Goal: Task Accomplishment & Management: Manage account settings

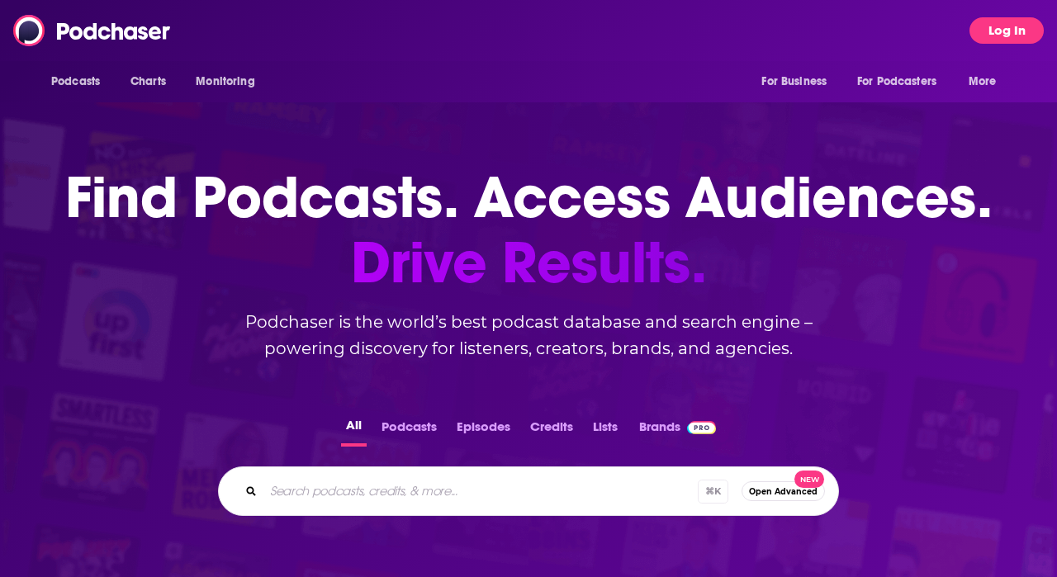
click at [995, 27] on button "Log In" at bounding box center [1006, 30] width 74 height 26
click at [991, 34] on button "Log In" at bounding box center [1006, 30] width 74 height 26
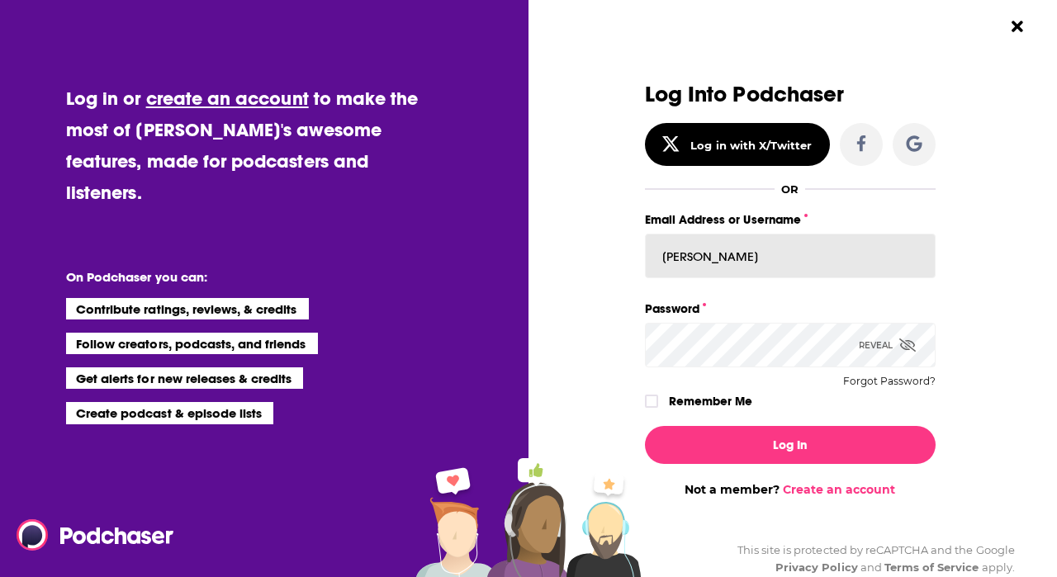
click at [784, 253] on input "[PERSON_NAME]" at bounding box center [790, 256] width 291 height 45
type input "p"
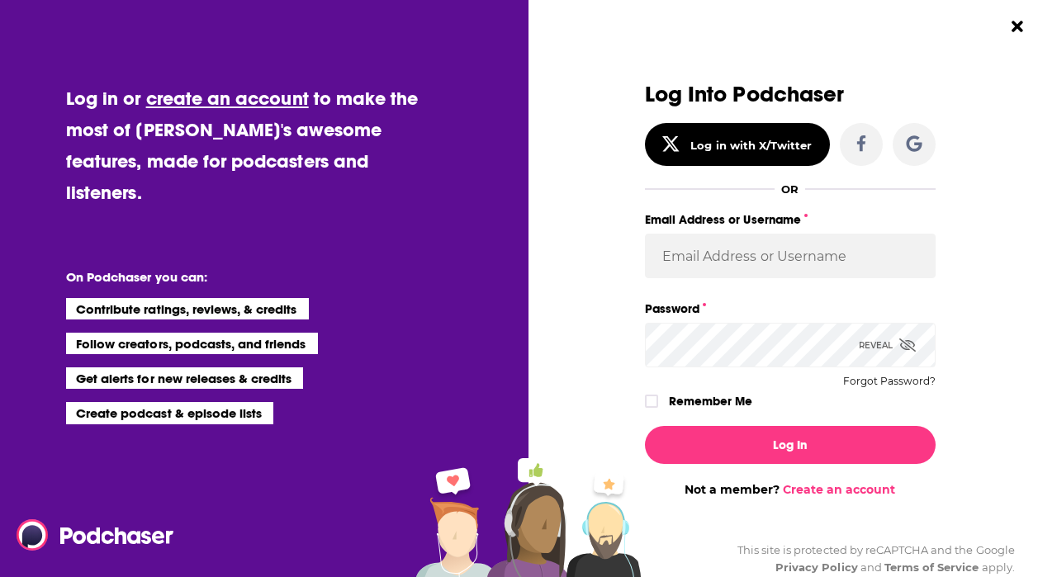
click at [953, 311] on div "Log Into Podchaser Log in with X/Twitter OR Email Address or Username Password …" at bounding box center [789, 290] width 343 height 414
click at [911, 251] on body "Podcasts Charts Monitoring For Business For Podcasters More Log In Podcasts Cha…" at bounding box center [528, 288] width 1057 height 577
click at [957, 347] on div "Log Into Podchaser Log in with X/Twitter OR Email Address or Username Password …" at bounding box center [789, 290] width 343 height 414
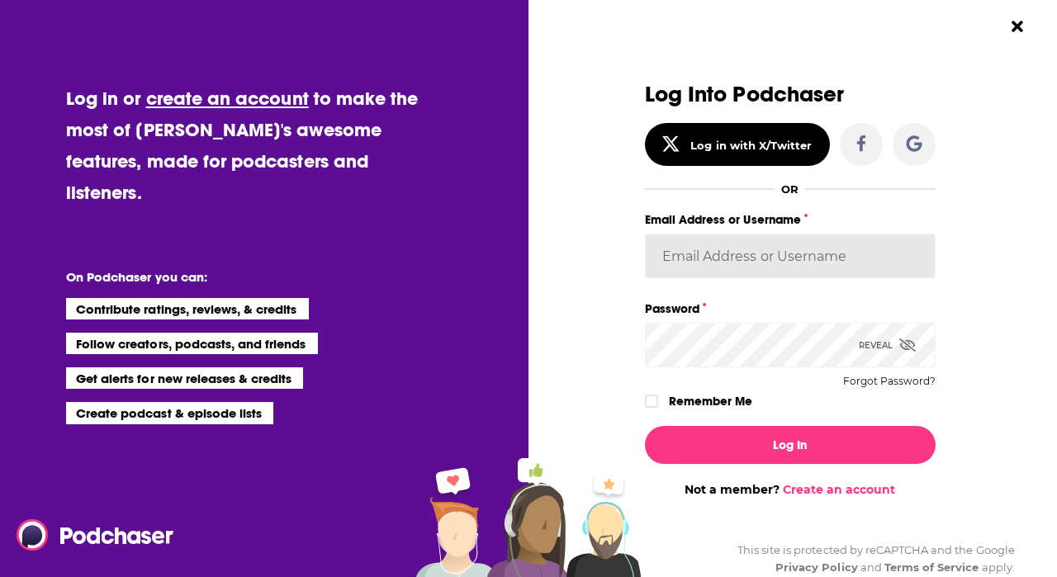
click at [835, 255] on input "Email Address or Username" at bounding box center [790, 256] width 291 height 45
click at [784, 258] on input "Email Address or Username" at bounding box center [790, 256] width 291 height 45
click at [907, 338] on span "Dialog" at bounding box center [907, 346] width 17 height 16
click at [796, 247] on input "Email Address or Username" at bounding box center [790, 256] width 291 height 45
click at [734, 257] on input "Email Address or Username" at bounding box center [790, 256] width 291 height 45
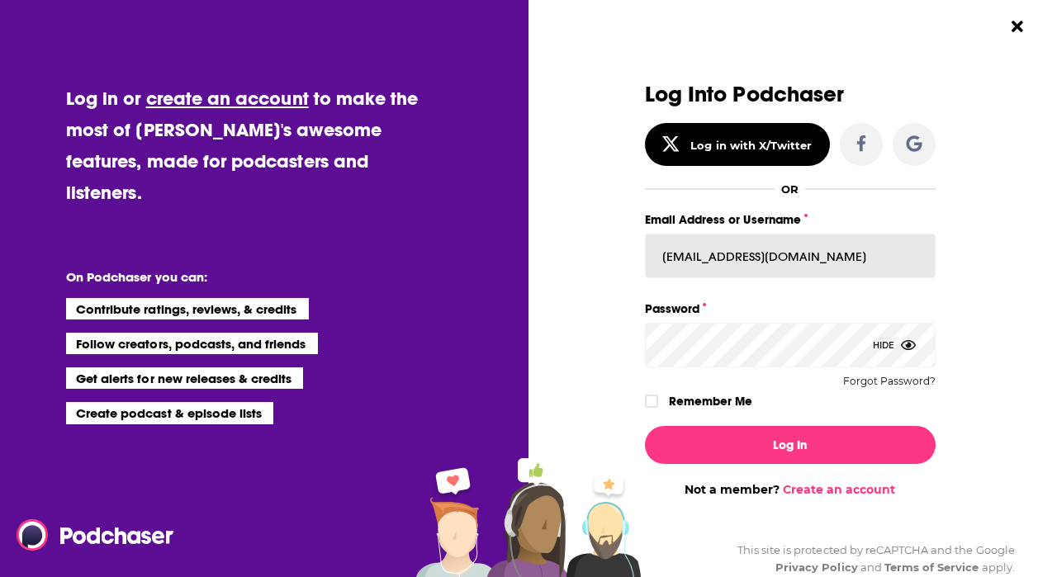
type input "[EMAIL_ADDRESS][DOMAIN_NAME]"
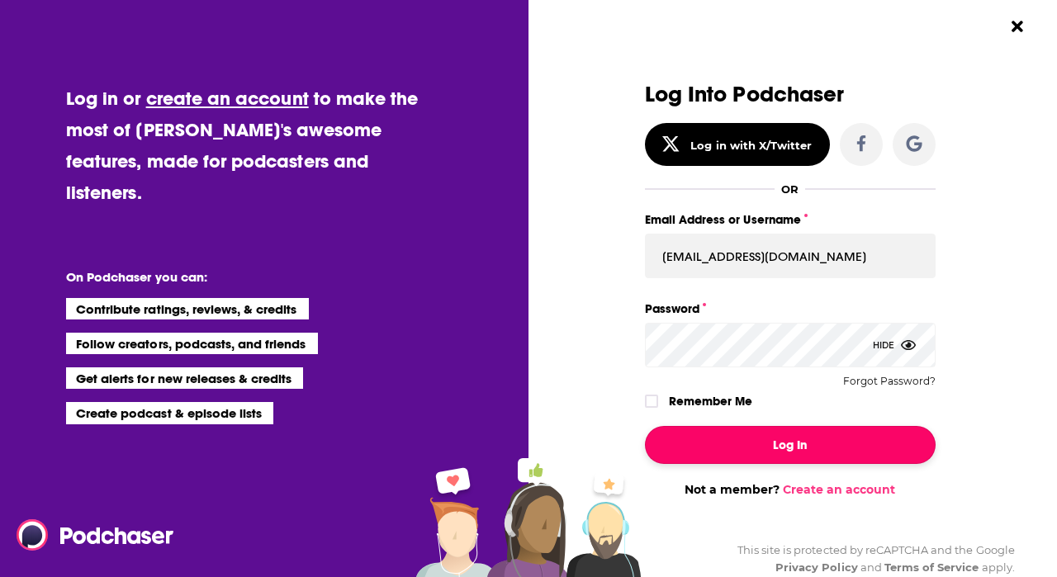
click at [789, 442] on button "Log In" at bounding box center [790, 445] width 291 height 38
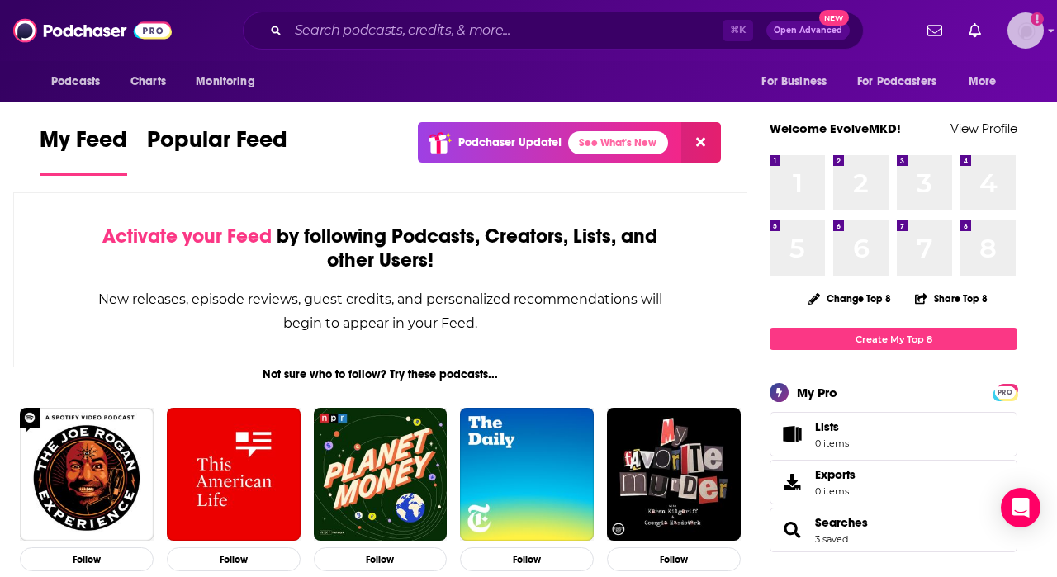
click at [1032, 18] on icon "Add a profile image" at bounding box center [1036, 18] width 13 height 13
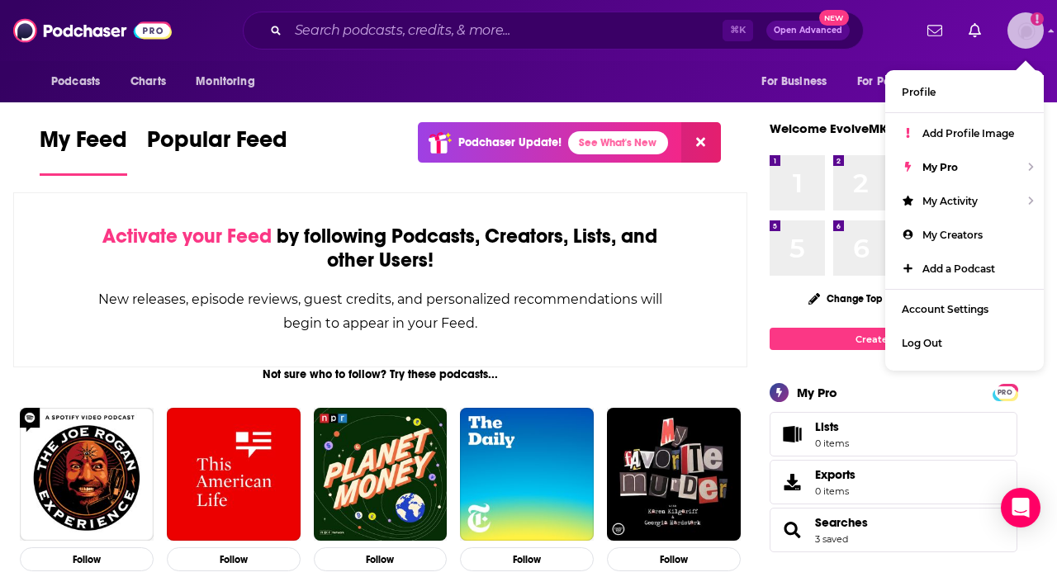
click at [1032, 18] on icon "Add a profile image" at bounding box center [1036, 18] width 13 height 13
click at [1021, 35] on img "Logged in as EvolveMKD" at bounding box center [1025, 30] width 36 height 36
click at [925, 337] on span "Log Out" at bounding box center [921, 343] width 40 height 12
